Goal: Complete application form

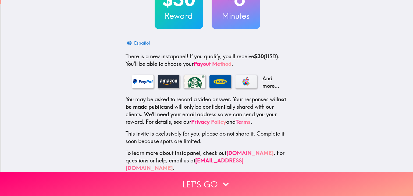
scroll to position [59, 0]
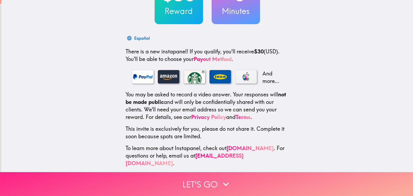
click at [207, 184] on button "Let's go" at bounding box center [206, 184] width 413 height 24
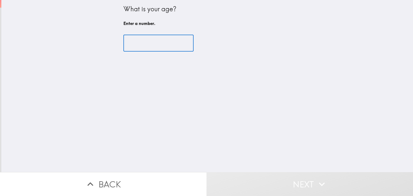
click at [166, 40] on input "number" at bounding box center [158, 43] width 70 height 17
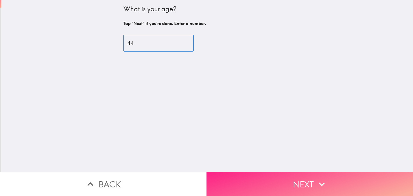
type input "44"
click at [308, 178] on button "Next" at bounding box center [309, 184] width 206 height 24
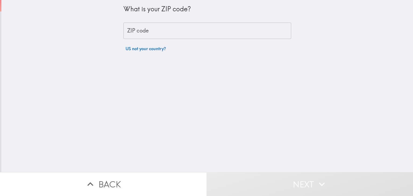
click at [141, 26] on div "ZIP code ZIP code" at bounding box center [207, 31] width 168 height 17
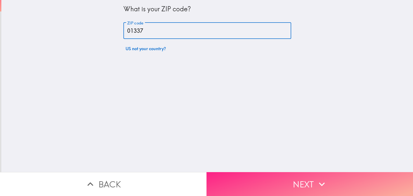
type input "01337"
click at [294, 181] on button "Next" at bounding box center [309, 184] width 206 height 24
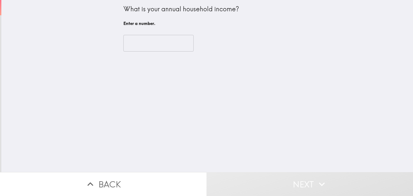
click at [160, 44] on input "number" at bounding box center [158, 43] width 70 height 17
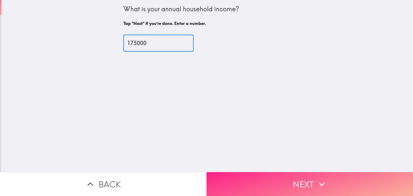
type input "175000"
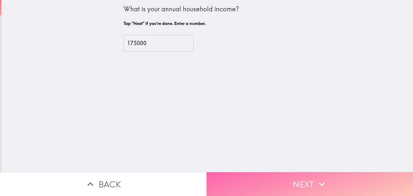
click at [308, 180] on button "Next" at bounding box center [309, 184] width 206 height 24
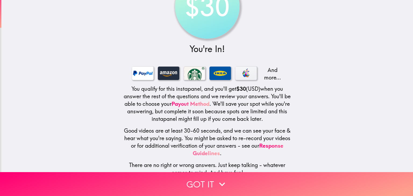
scroll to position [47, 0]
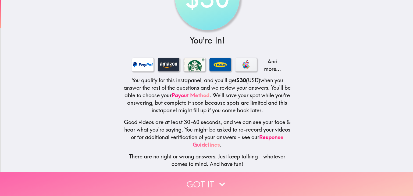
click at [209, 180] on button "Got it" at bounding box center [206, 184] width 413 height 24
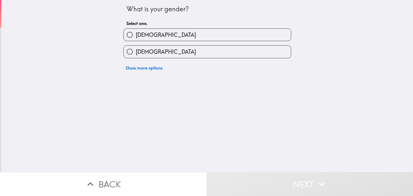
click at [160, 41] on div "[DEMOGRAPHIC_DATA]" at bounding box center [205, 49] width 172 height 17
click at [160, 35] on label "[DEMOGRAPHIC_DATA]" at bounding box center [207, 35] width 167 height 12
click at [136, 35] on input "[DEMOGRAPHIC_DATA]" at bounding box center [130, 35] width 12 height 12
radio input "true"
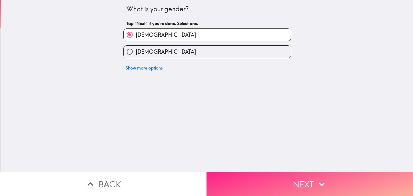
click at [307, 179] on button "Next" at bounding box center [309, 184] width 206 height 24
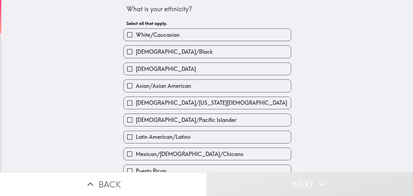
click at [186, 34] on label "White/Caucasian" at bounding box center [207, 35] width 167 height 12
click at [136, 34] on input "White/Caucasian" at bounding box center [130, 35] width 12 height 12
checkbox input "true"
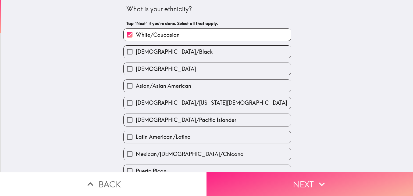
click at [311, 179] on button "Next" at bounding box center [309, 184] width 206 height 24
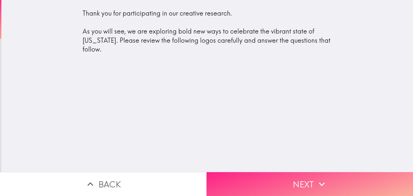
click at [279, 178] on button "Next" at bounding box center [309, 184] width 206 height 24
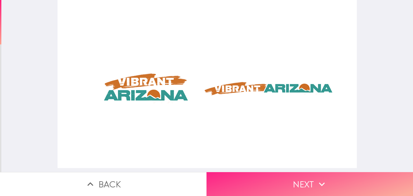
click at [277, 181] on button "Next" at bounding box center [309, 184] width 206 height 24
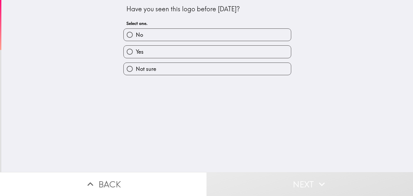
click at [151, 35] on label "No" at bounding box center [207, 35] width 167 height 12
click at [136, 35] on input "No" at bounding box center [130, 35] width 12 height 12
radio input "true"
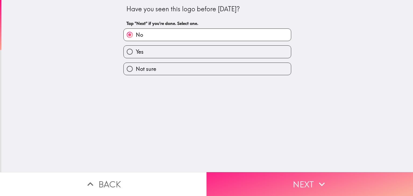
click at [316, 179] on icon "button" at bounding box center [322, 185] width 12 height 12
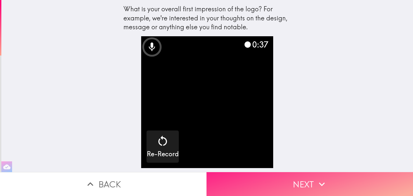
click at [327, 177] on button "Next" at bounding box center [309, 184] width 206 height 24
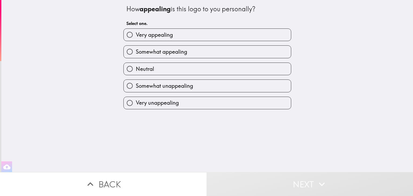
click at [193, 52] on label "Somewhat appealing" at bounding box center [207, 52] width 167 height 12
click at [136, 52] on input "Somewhat appealing" at bounding box center [130, 52] width 12 height 12
radio input "true"
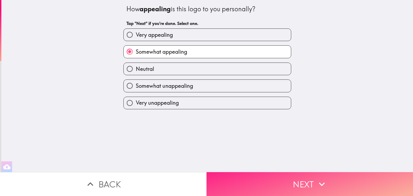
click at [305, 182] on button "Next" at bounding box center [309, 184] width 206 height 24
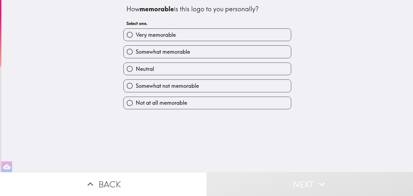
click at [151, 67] on label "Neutral" at bounding box center [207, 69] width 167 height 12
click at [136, 67] on input "Neutral" at bounding box center [130, 69] width 12 height 12
radio input "true"
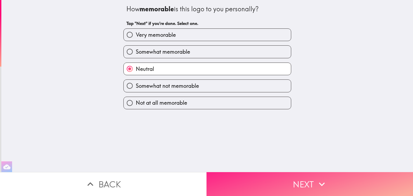
click at [302, 184] on button "Next" at bounding box center [309, 184] width 206 height 24
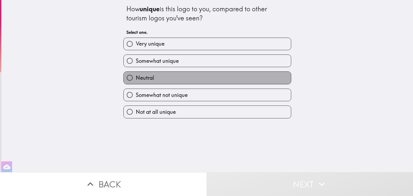
click at [166, 80] on label "Neutral" at bounding box center [207, 78] width 167 height 12
click at [136, 80] on input "Neutral" at bounding box center [130, 78] width 12 height 12
radio input "true"
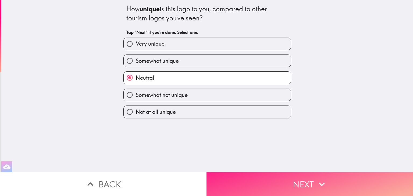
click at [299, 176] on button "Next" at bounding box center [309, 184] width 206 height 24
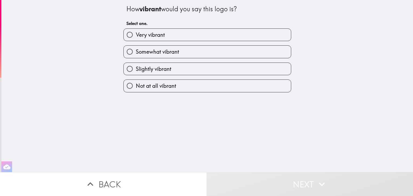
click at [150, 49] on span "Somewhat vibrant" at bounding box center [157, 52] width 43 height 8
click at [136, 49] on input "Somewhat vibrant" at bounding box center [130, 52] width 12 height 12
radio input "true"
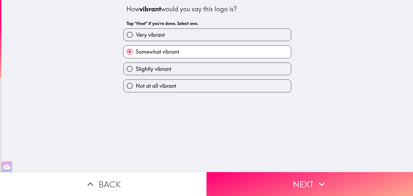
click at [167, 34] on label "Very vibrant" at bounding box center [207, 35] width 167 height 12
click at [136, 34] on input "Very vibrant" at bounding box center [130, 35] width 12 height 12
radio input "true"
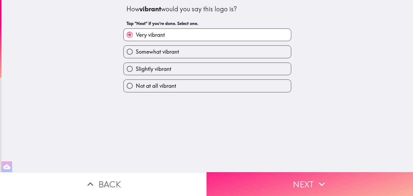
click at [312, 177] on button "Next" at bounding box center [309, 184] width 206 height 24
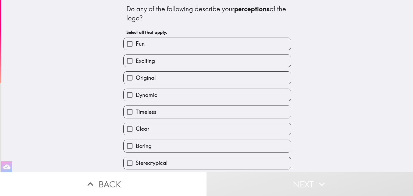
scroll to position [27, 0]
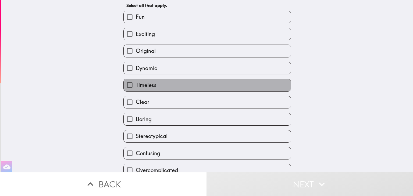
click at [146, 86] on span "Timeless" at bounding box center [146, 85] width 21 height 8
click at [136, 86] on input "Timeless" at bounding box center [130, 85] width 12 height 12
checkbox input "true"
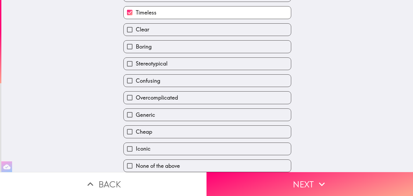
scroll to position [102, 0]
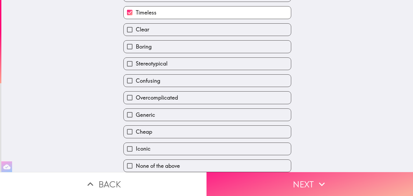
click at [279, 177] on button "Next" at bounding box center [309, 184] width 206 height 24
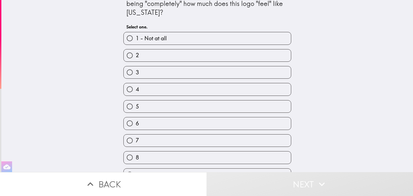
scroll to position [43, 0]
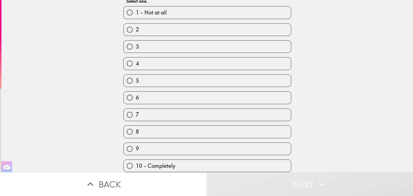
click at [159, 162] on span "10 - Completely" at bounding box center [156, 166] width 40 height 8
click at [136, 160] on input "10 - Completely" at bounding box center [130, 166] width 12 height 12
radio input "true"
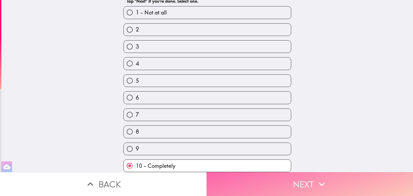
click at [286, 184] on button "Next" at bounding box center [309, 184] width 206 height 24
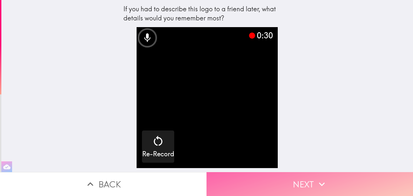
click at [310, 184] on button "Next" at bounding box center [309, 184] width 206 height 24
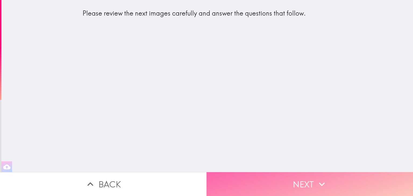
click at [308, 176] on button "Next" at bounding box center [309, 184] width 206 height 24
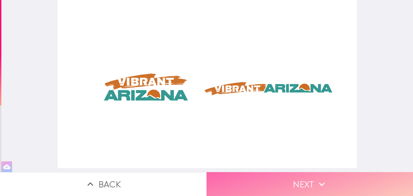
click at [311, 181] on button "Next" at bounding box center [309, 184] width 206 height 24
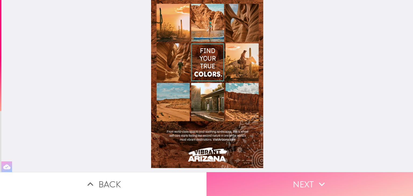
click at [307, 175] on button "Next" at bounding box center [309, 184] width 206 height 24
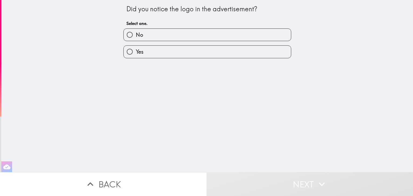
click at [158, 52] on label "Yes" at bounding box center [207, 52] width 167 height 12
click at [136, 52] on input "Yes" at bounding box center [130, 52] width 12 height 12
radio input "true"
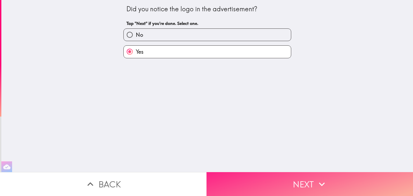
click at [319, 183] on icon "button" at bounding box center [322, 185] width 6 height 4
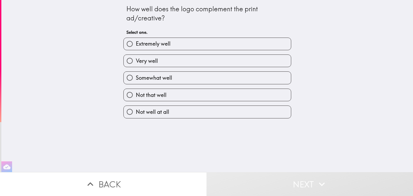
click at [170, 45] on label "Extremely well" at bounding box center [207, 44] width 167 height 12
click at [136, 45] on input "Extremely well" at bounding box center [130, 44] width 12 height 12
radio input "true"
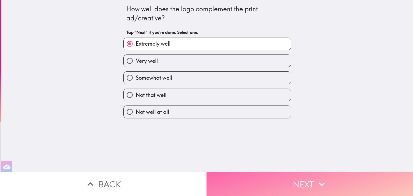
click at [319, 180] on icon "button" at bounding box center [322, 185] width 12 height 12
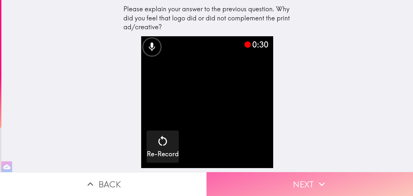
click at [325, 182] on icon "button" at bounding box center [322, 185] width 12 height 12
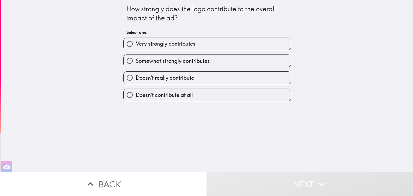
click at [180, 62] on span "Somewhat strongly contributes" at bounding box center [173, 61] width 74 height 8
click at [136, 62] on input "Somewhat strongly contributes" at bounding box center [130, 61] width 12 height 12
radio input "true"
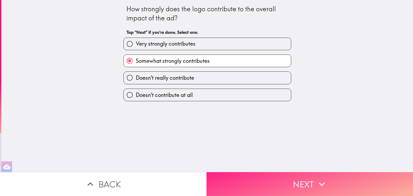
click at [303, 179] on button "Next" at bounding box center [309, 184] width 206 height 24
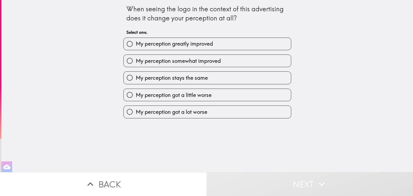
click at [186, 60] on span "My perception somewhat improved" at bounding box center [178, 61] width 85 height 8
click at [136, 60] on input "My perception somewhat improved" at bounding box center [130, 61] width 12 height 12
radio input "true"
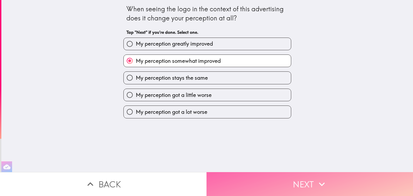
click at [319, 183] on icon "button" at bounding box center [322, 185] width 6 height 4
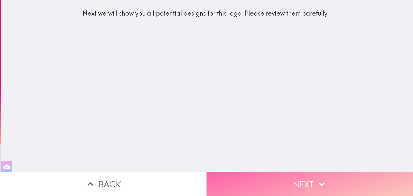
click at [303, 181] on button "Next" at bounding box center [309, 184] width 206 height 24
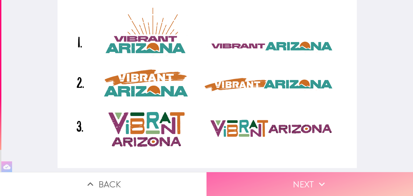
click at [306, 182] on button "Next" at bounding box center [309, 184] width 206 height 24
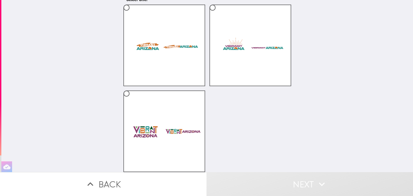
scroll to position [46, 0]
click at [152, 135] on label at bounding box center [164, 132] width 82 height 82
click at [133, 100] on input "radio" at bounding box center [126, 94] width 12 height 12
radio input "true"
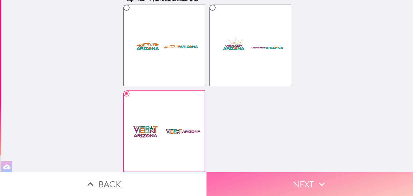
click at [301, 182] on button "Next" at bounding box center [309, 184] width 206 height 24
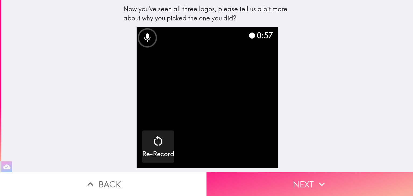
click at [314, 182] on button "Next" at bounding box center [309, 184] width 206 height 24
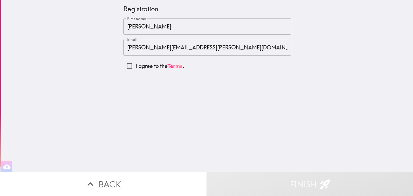
click at [126, 65] on input "I agree to the Terms ." at bounding box center [129, 66] width 12 height 12
checkbox input "true"
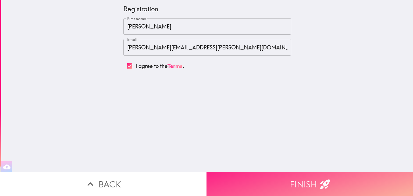
click at [327, 179] on icon "button" at bounding box center [325, 185] width 12 height 12
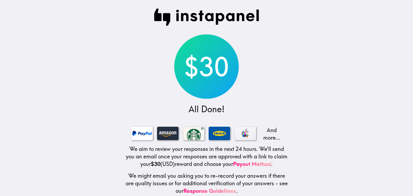
scroll to position [11, 0]
